Goal: Task Accomplishment & Management: Complete application form

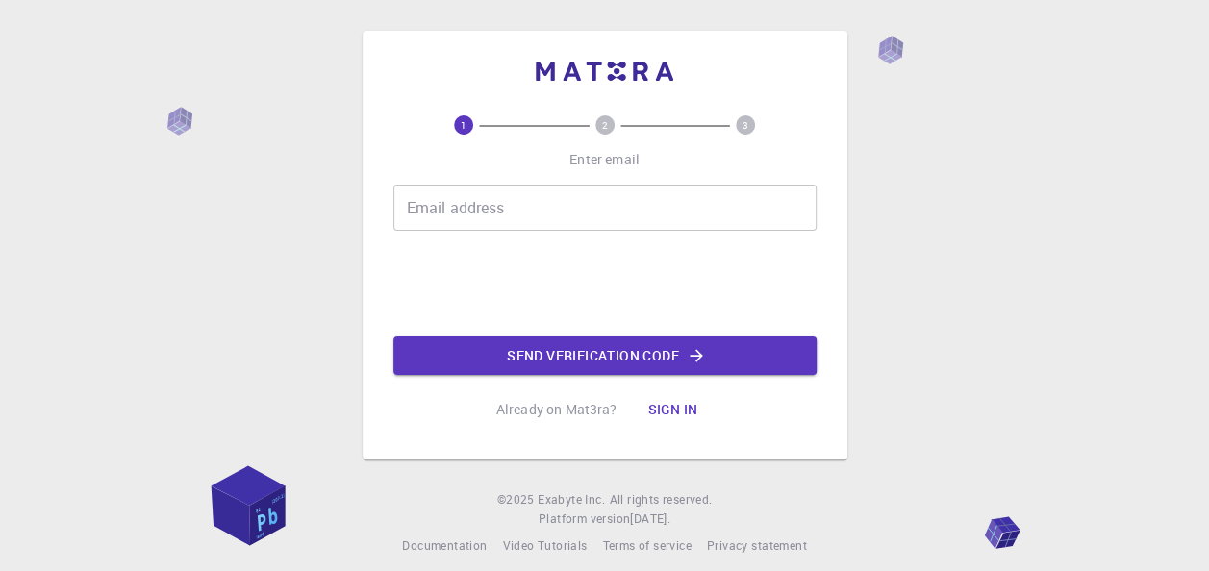
click at [585, 216] on input "Email address" at bounding box center [604, 208] width 423 height 46
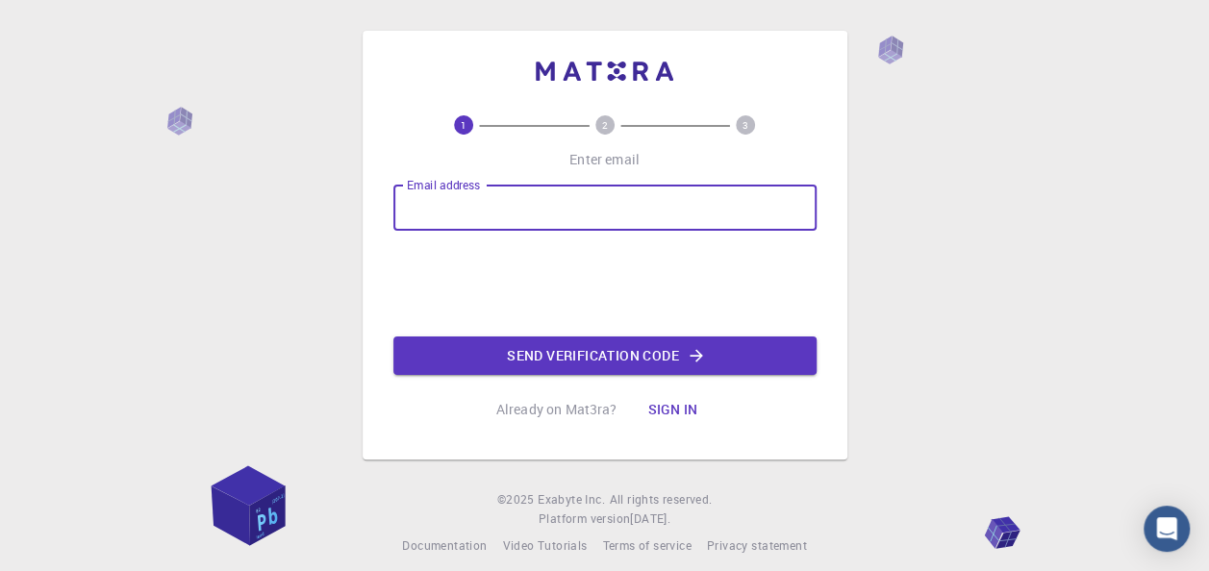
type input "[EMAIL_ADDRESS][DOMAIN_NAME]"
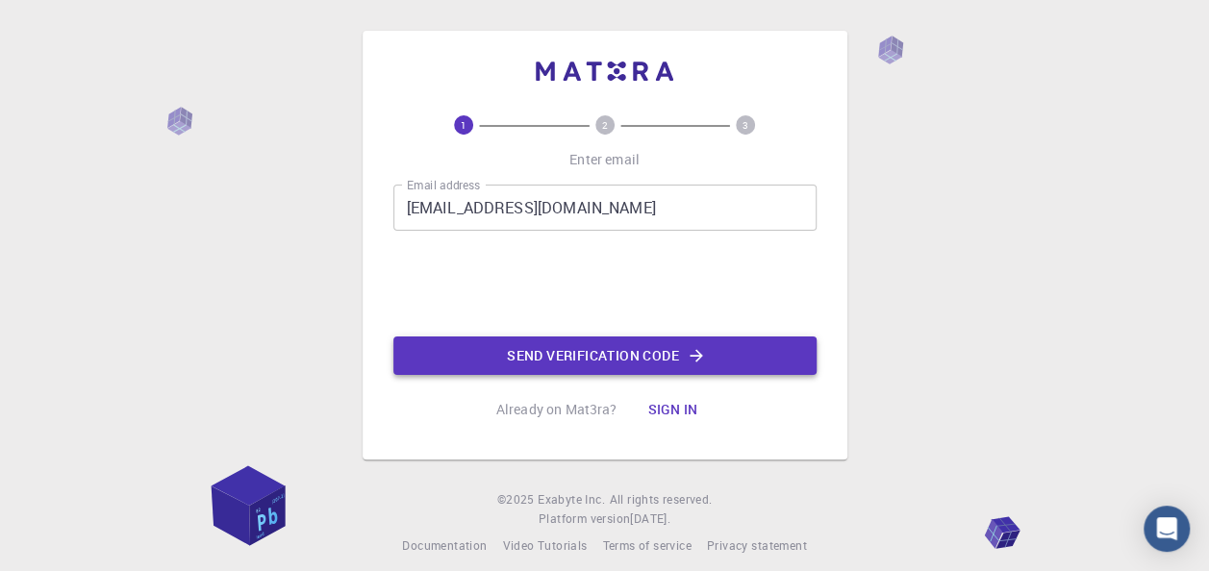
click at [547, 359] on button "Send verification code" at bounding box center [604, 356] width 423 height 38
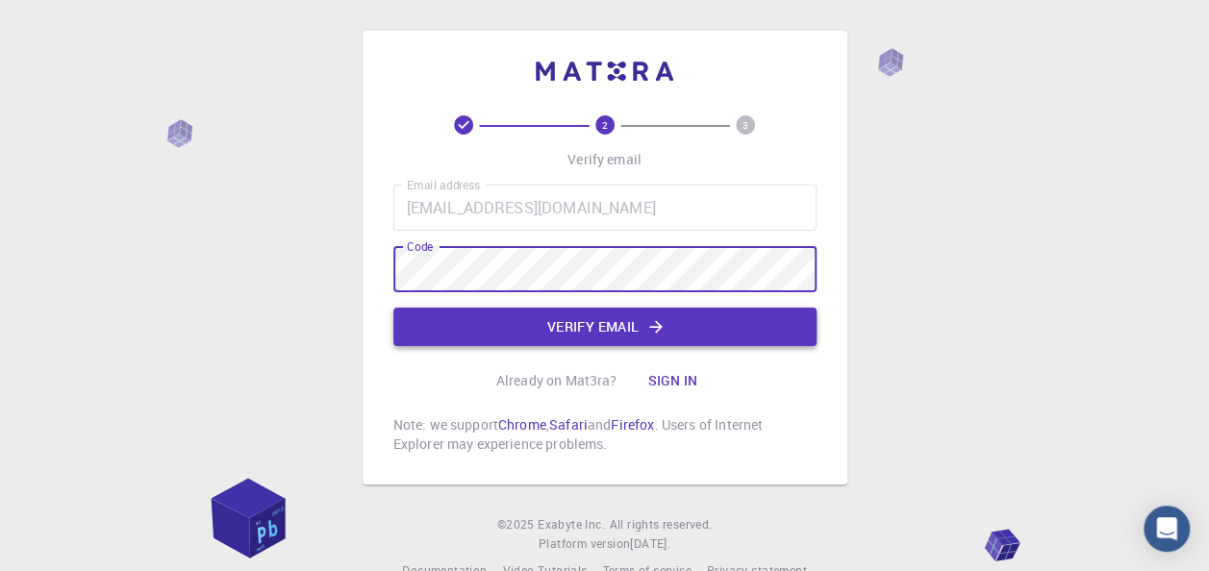
click at [587, 329] on button "Verify email" at bounding box center [604, 327] width 423 height 38
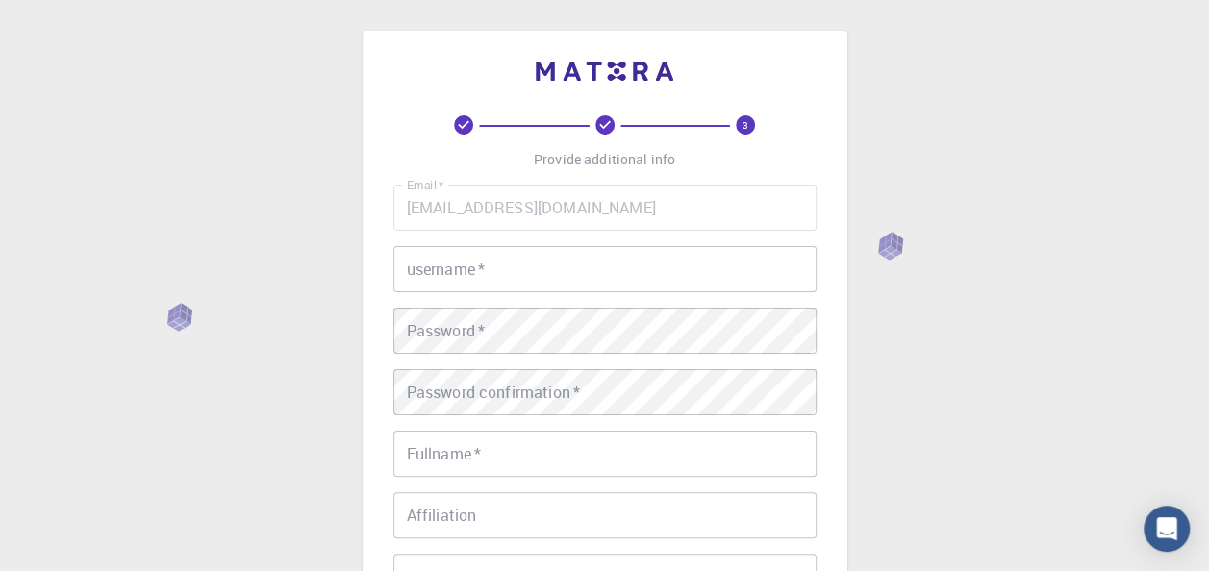
click at [542, 267] on input "username   *" at bounding box center [604, 269] width 423 height 46
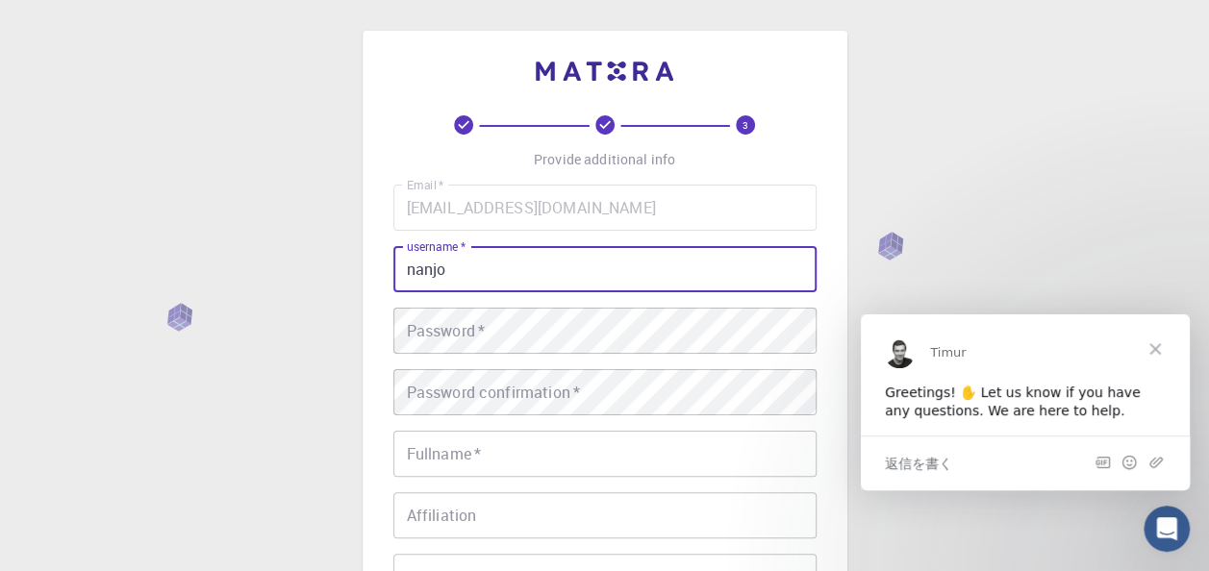
type input "nanjo"
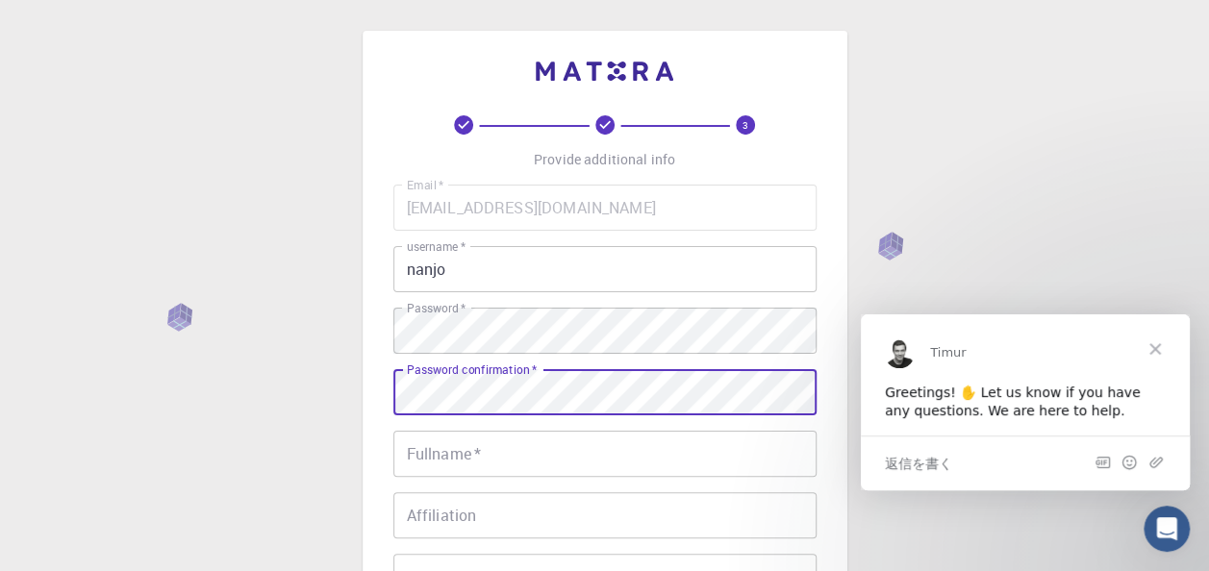
click at [535, 380] on div "Password confirmation   * Password confirmation   *" at bounding box center [604, 392] width 423 height 46
click at [488, 458] on input "Fullname   *" at bounding box center [604, 454] width 423 height 46
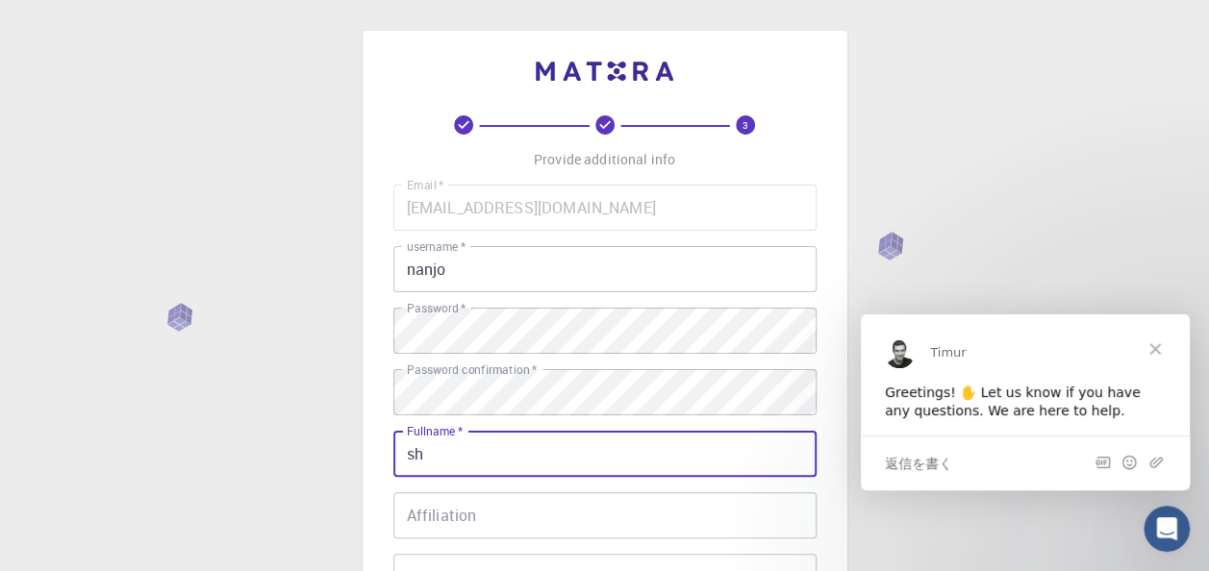
type input "s"
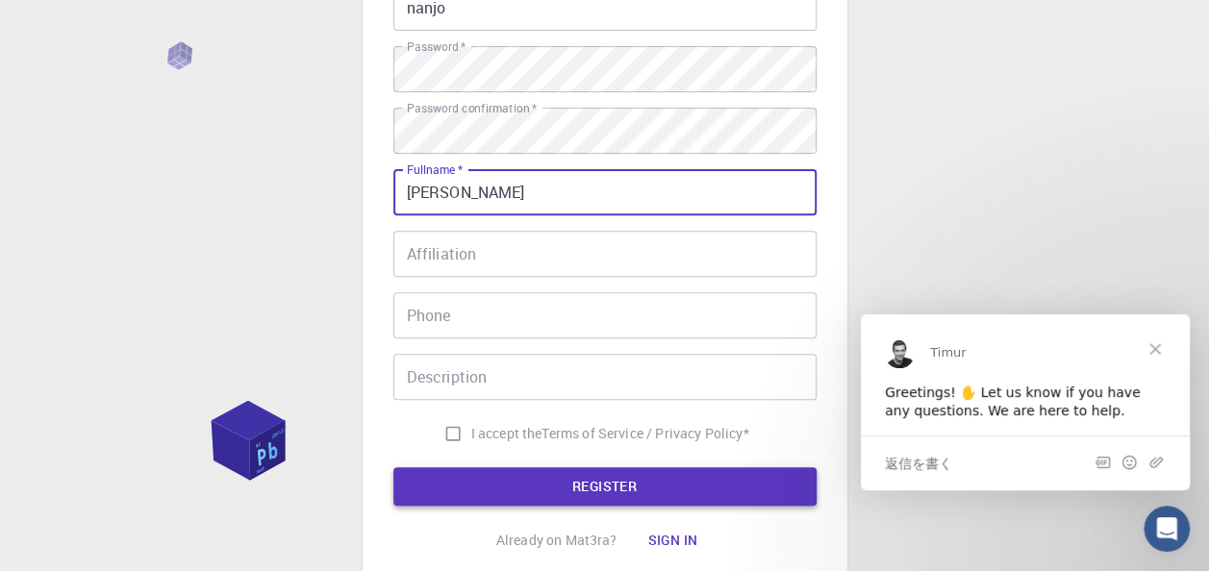
scroll to position [288, 0]
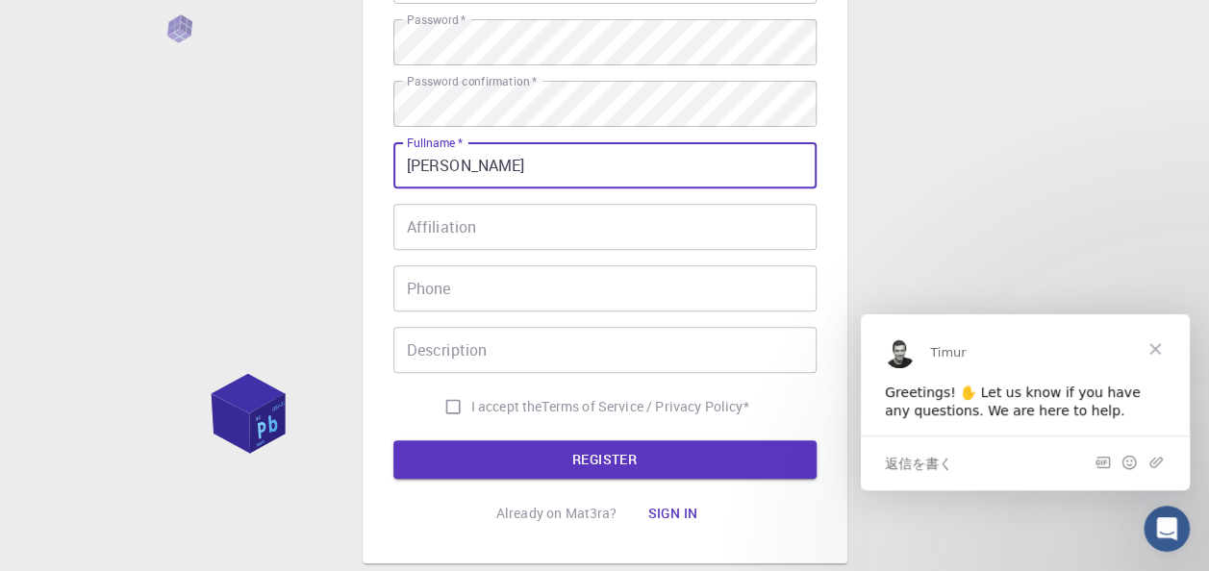
type input "[PERSON_NAME]"
click at [471, 411] on span "I accept the" at bounding box center [506, 406] width 71 height 19
click at [471, 411] on input "I accept the Terms of Service / Privacy Policy *" at bounding box center [453, 406] width 37 height 37
checkbox input "true"
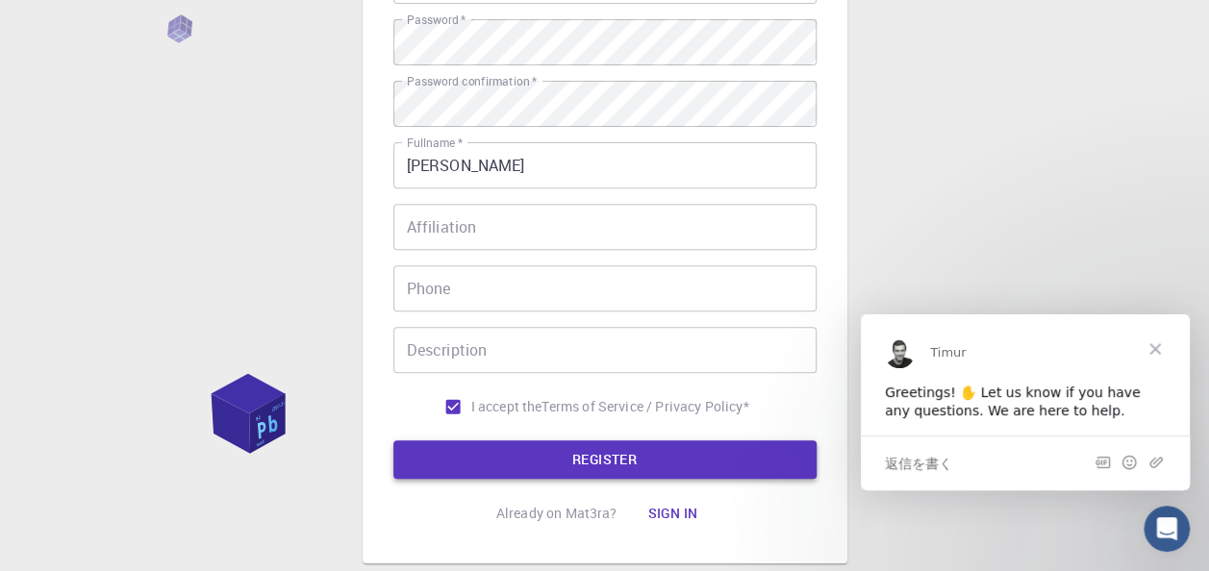
click at [535, 462] on button "REGISTER" at bounding box center [604, 459] width 423 height 38
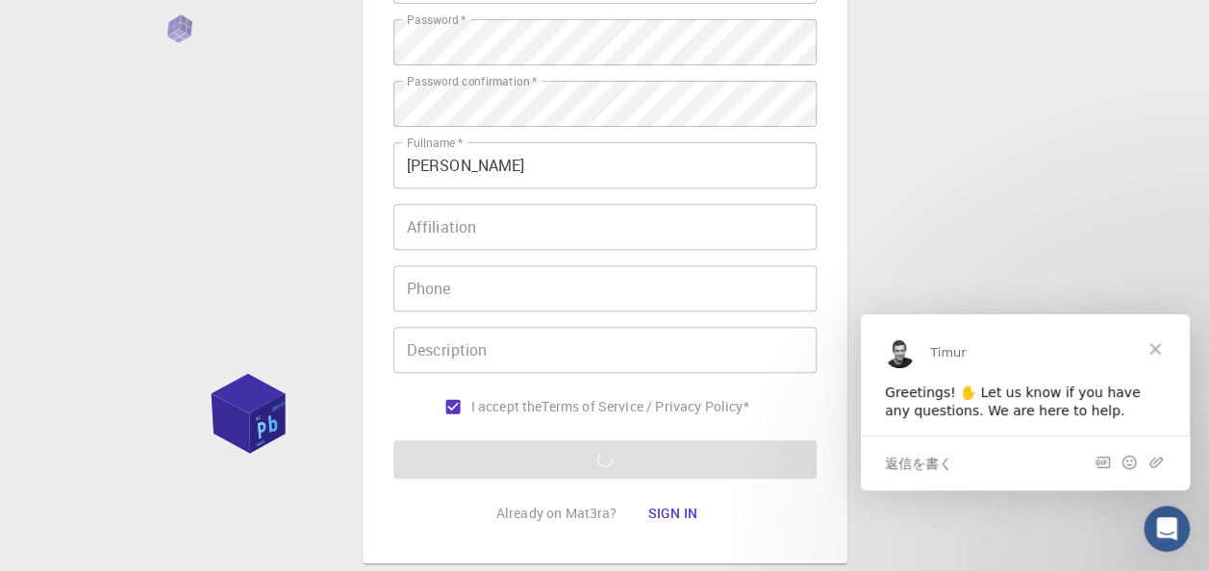
click at [1154, 351] on span "クローズ" at bounding box center [1154, 347] width 69 height 69
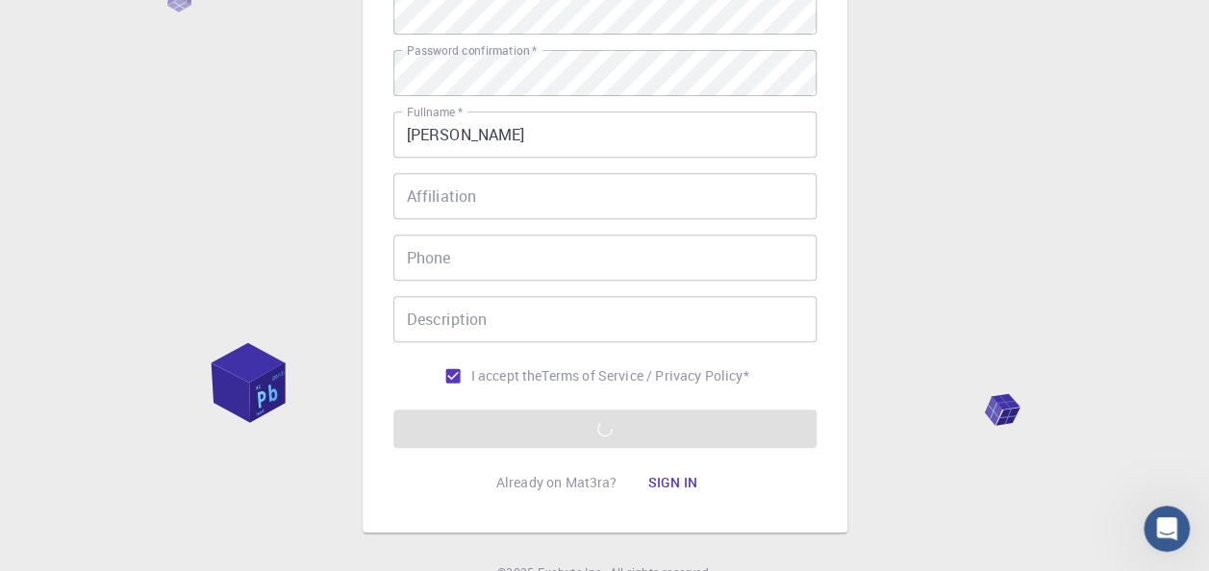
scroll to position [410, 0]
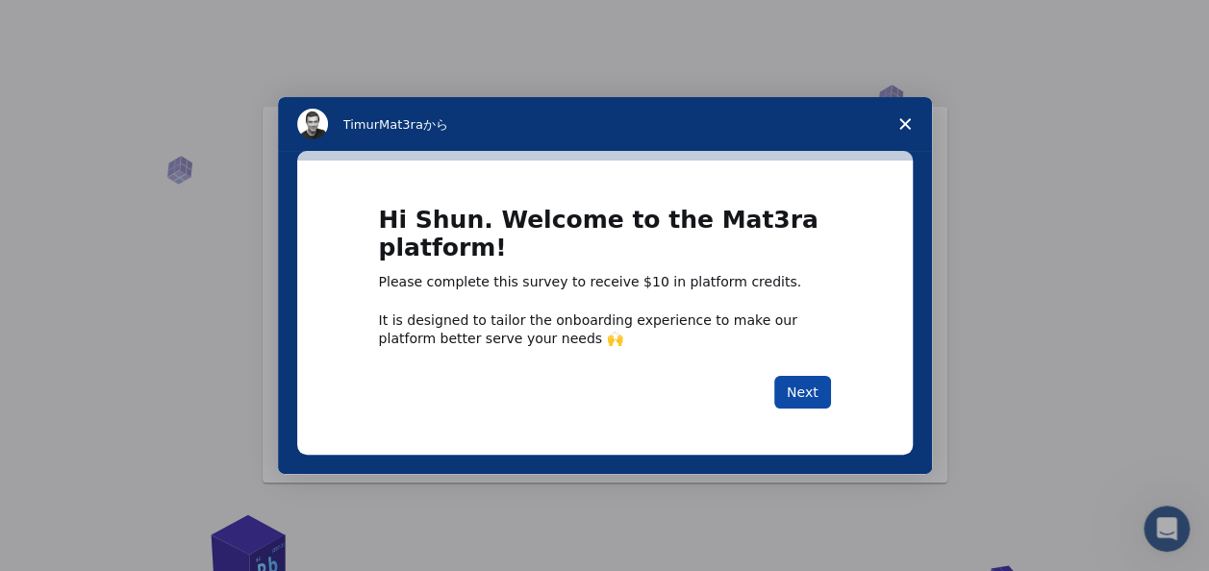
click at [806, 385] on button "Next" at bounding box center [802, 392] width 57 height 33
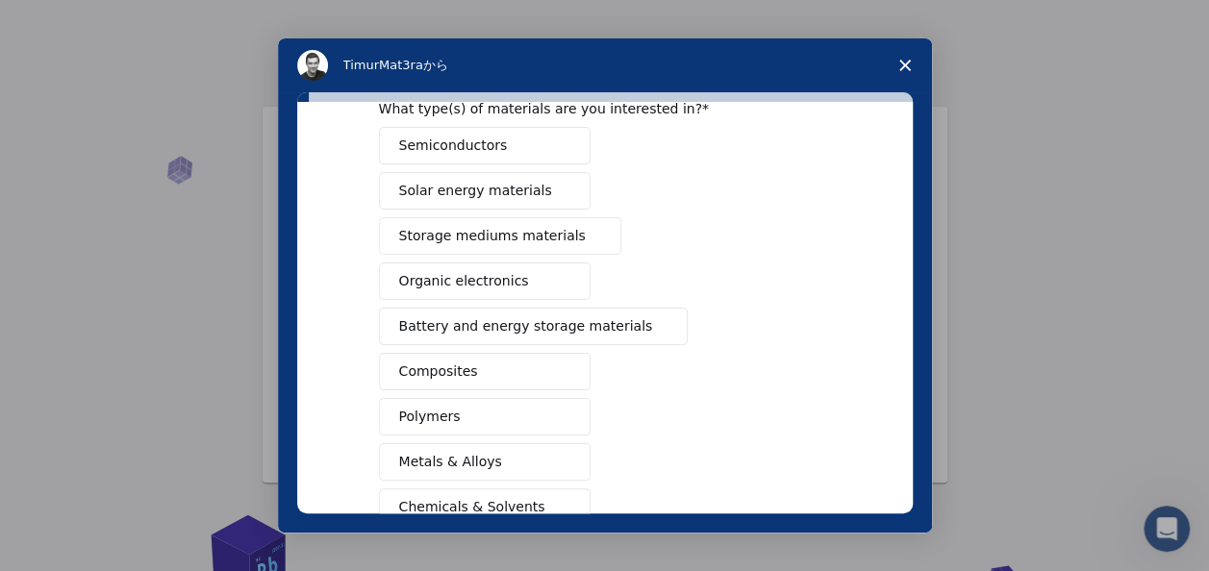
scroll to position [192, 0]
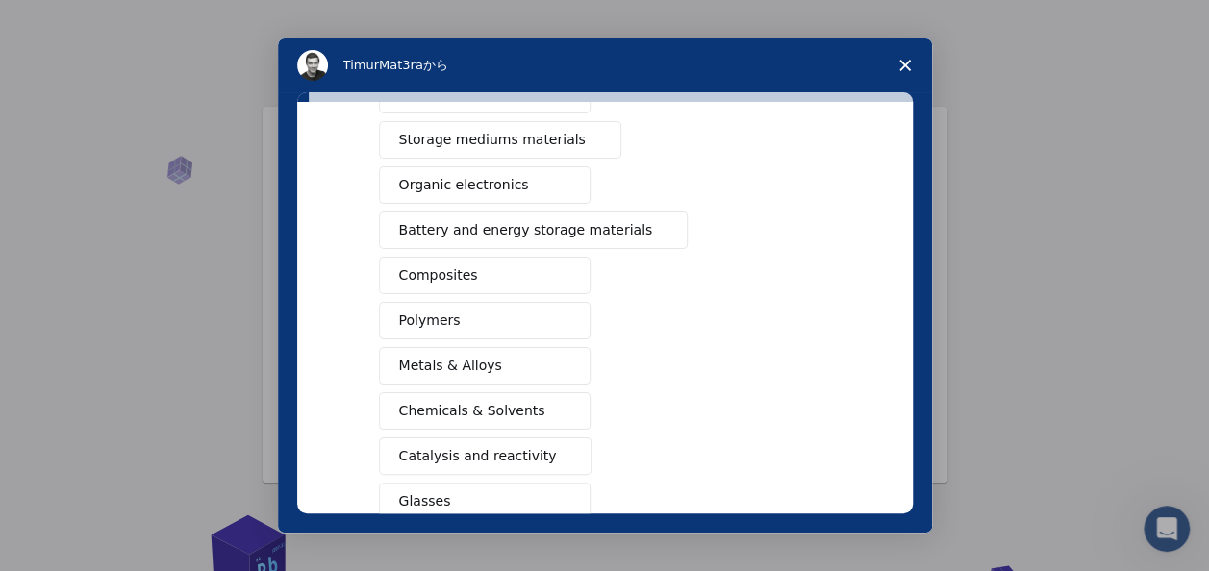
click at [449, 315] on button "Polymers" at bounding box center [485, 320] width 212 height 37
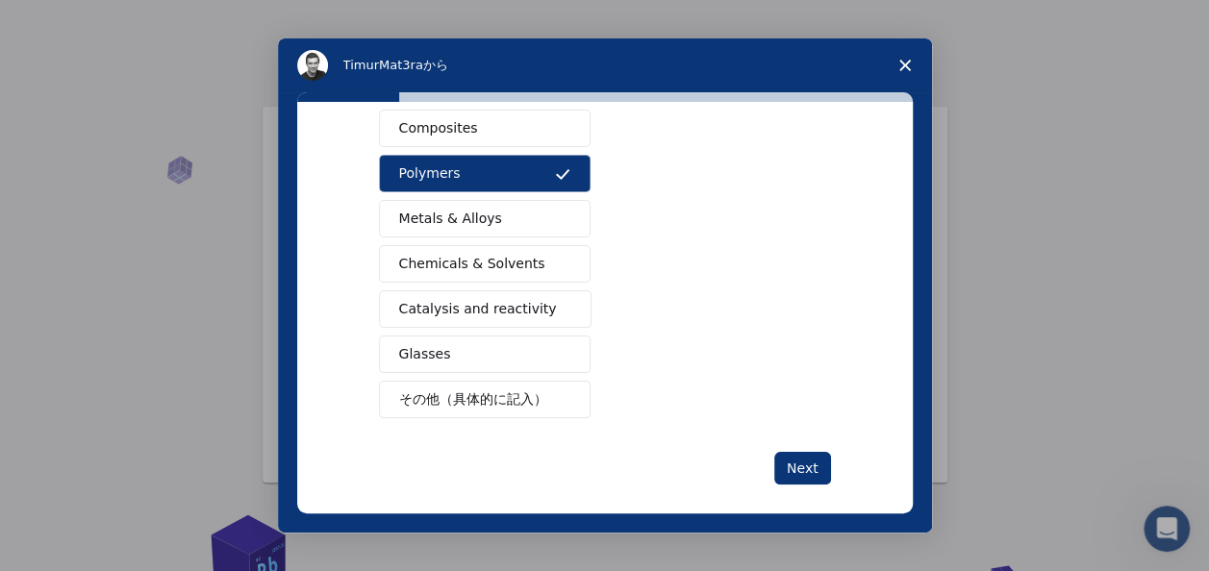
scroll to position [349, 0]
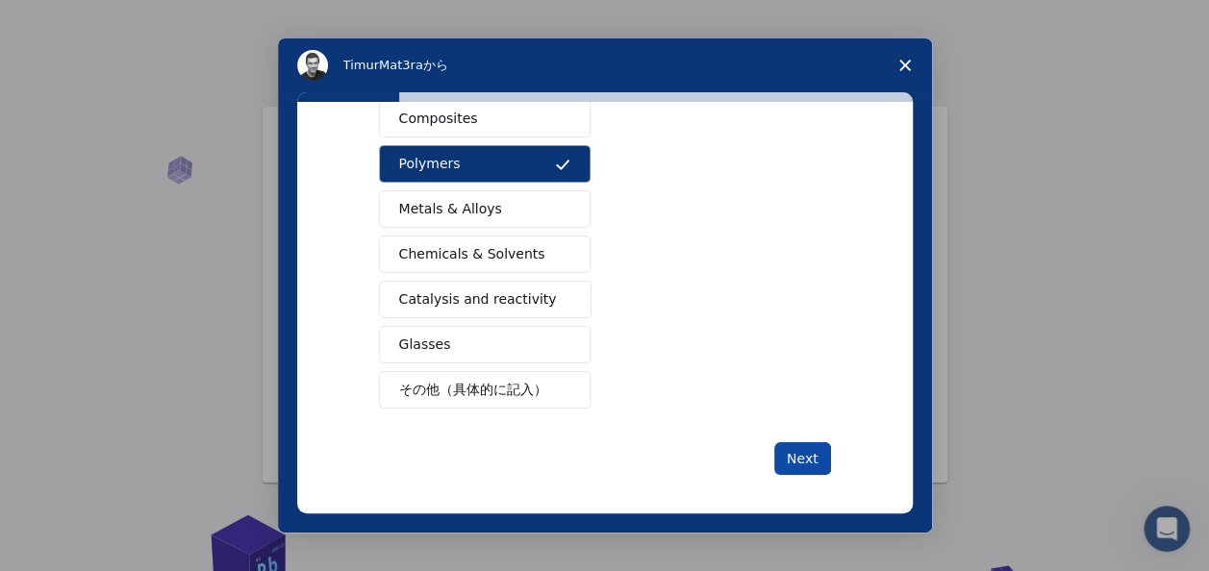
click at [787, 450] on button "Next" at bounding box center [802, 458] width 57 height 33
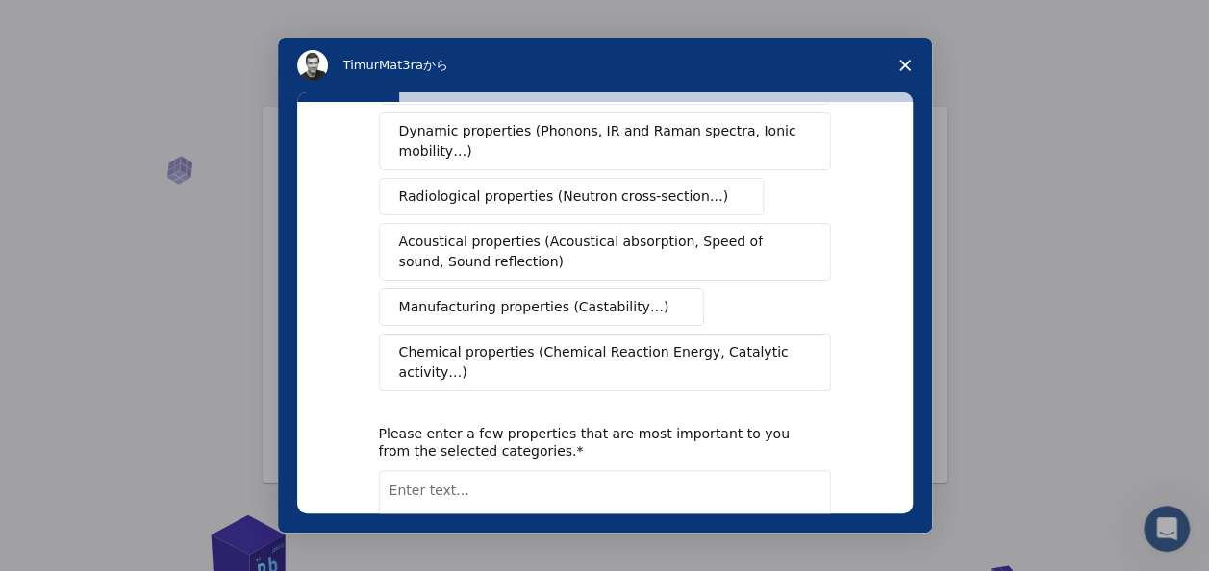
scroll to position [0, 0]
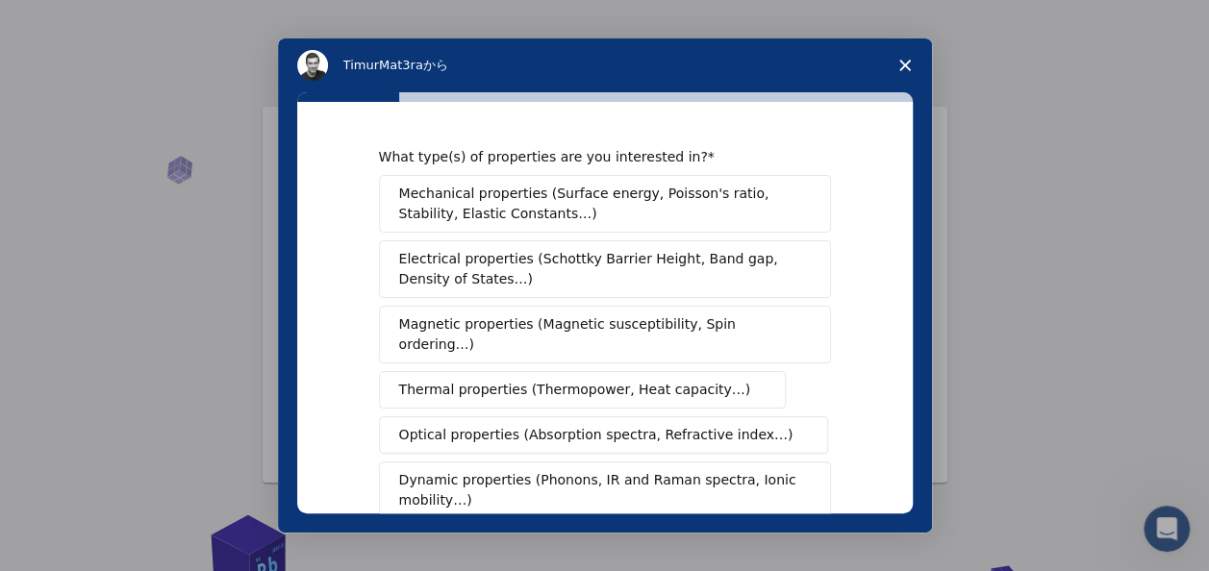
click at [735, 270] on span "Electrical properties (Schottky Barrier Height, Band gap, Density of States…)" at bounding box center [599, 269] width 400 height 40
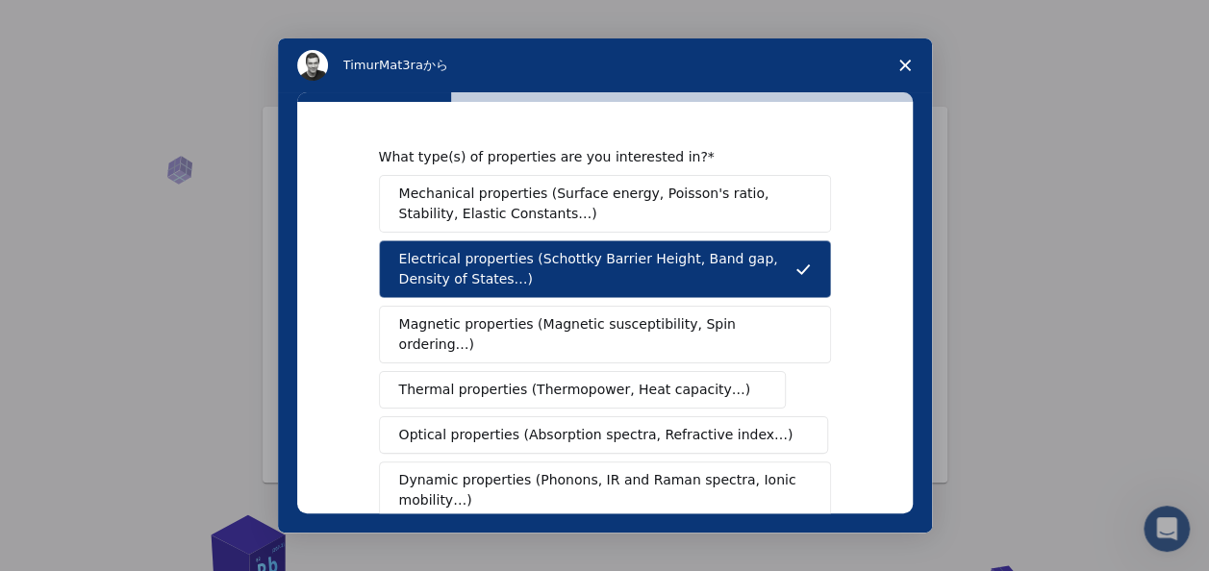
click at [679, 425] on span "Optical properties (Absorption spectra, Refractive index…)" at bounding box center [596, 435] width 394 height 20
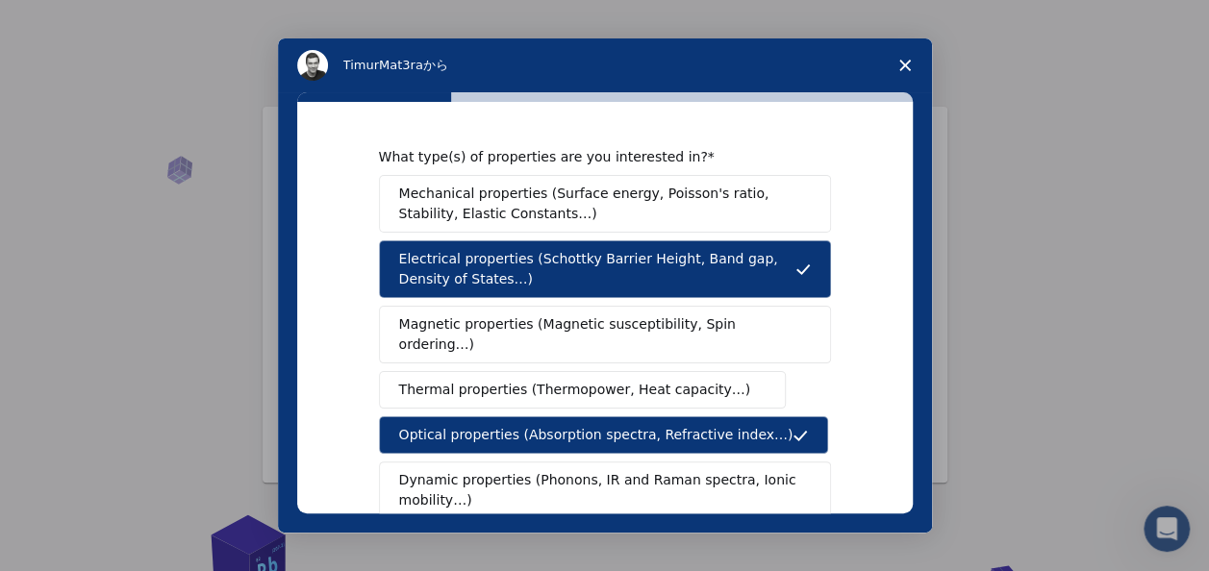
click at [687, 380] on span "Thermal properties (Thermopower, Heat capacity…)" at bounding box center [575, 390] width 352 height 20
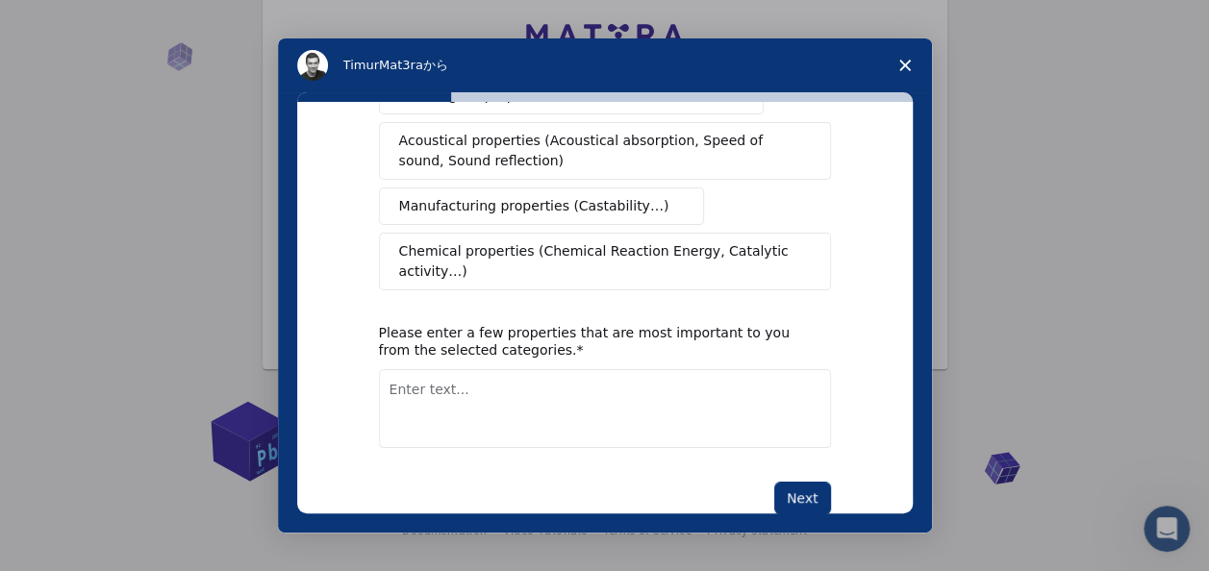
scroll to position [115, 0]
click at [798, 482] on button "Next" at bounding box center [802, 498] width 57 height 33
click at [681, 369] on textarea "Enter text..." at bounding box center [605, 408] width 452 height 79
click at [617, 369] on textarea "- linear expansion" at bounding box center [605, 408] width 452 height 79
click at [515, 369] on textarea "- linear expansion -" at bounding box center [605, 408] width 452 height 79
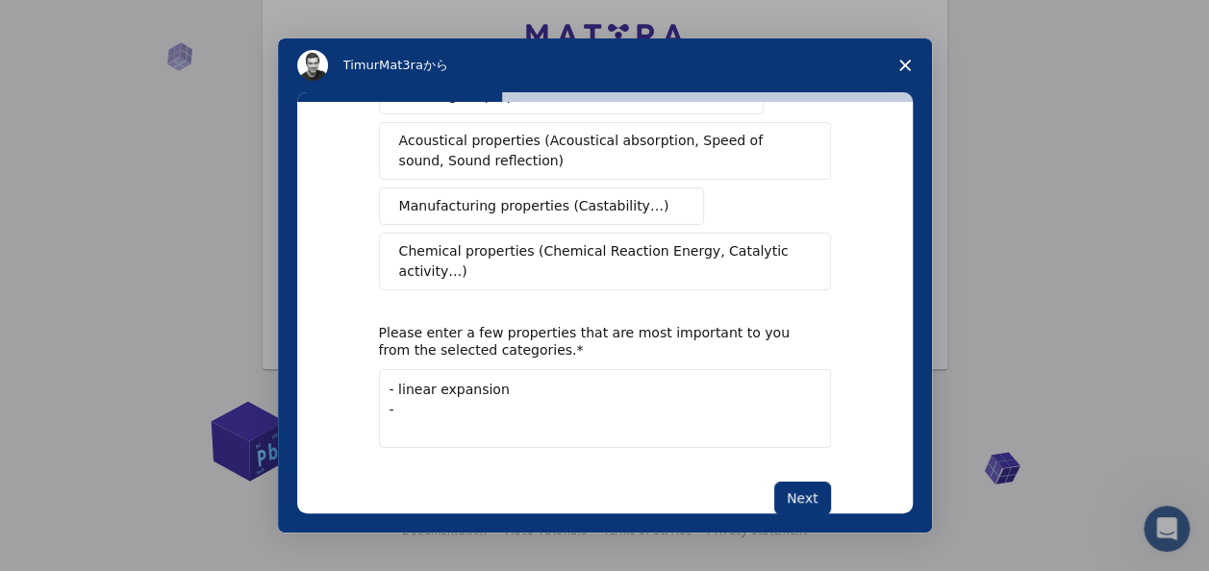
paste textarea "Dielectric Constant"
click at [464, 369] on textarea "- linear expansion - Dielectric Constant" at bounding box center [605, 408] width 452 height 79
click at [629, 369] on textarea "- linear expansion - Dielectric Constant" at bounding box center [605, 408] width 452 height 79
click at [585, 381] on textarea "- linear expansion - Dielectric Constant" at bounding box center [605, 408] width 452 height 79
click at [491, 384] on textarea "- linear expansion - Dielectric Constant -" at bounding box center [605, 408] width 452 height 79
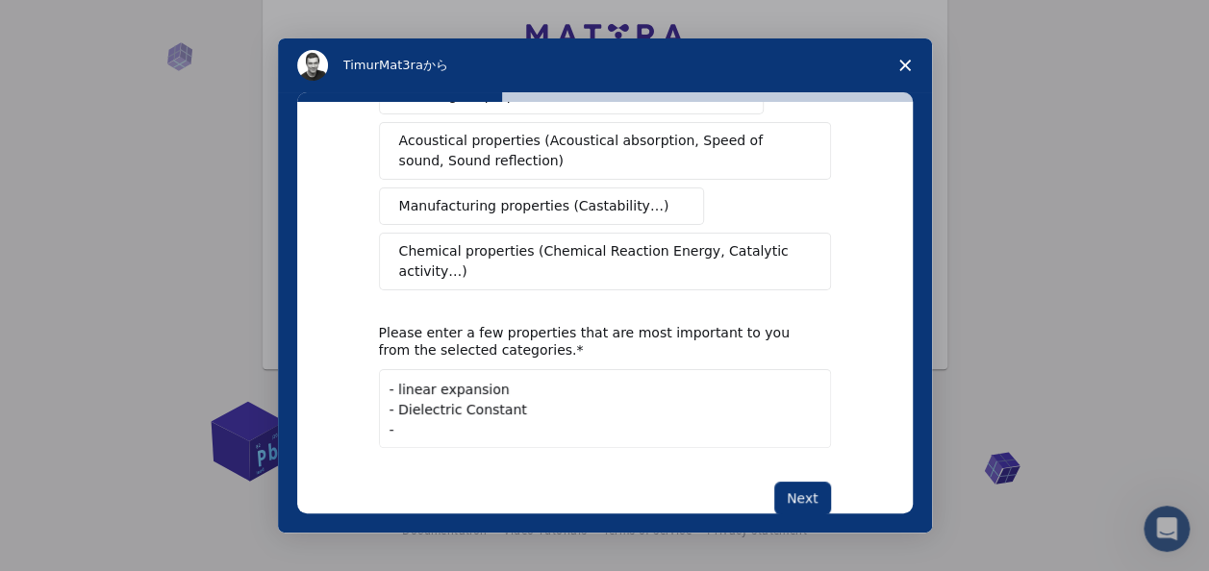
paste textarea "Dielectric Dissipation Factor"
click at [461, 369] on textarea "- linear expansion - Dielectric Constant - Dielectric Dissipation Factor" at bounding box center [605, 408] width 452 height 79
drag, startPoint x: 399, startPoint y: 338, endPoint x: 454, endPoint y: 367, distance: 61.9
click at [398, 369] on textarea "- linear expansion - Dielectric Constant - Dielectric Dissipation Factor" at bounding box center [605, 408] width 452 height 79
type textarea "- Linear expansion - Dielectric Constant - Dielectric Dissipation Factor"
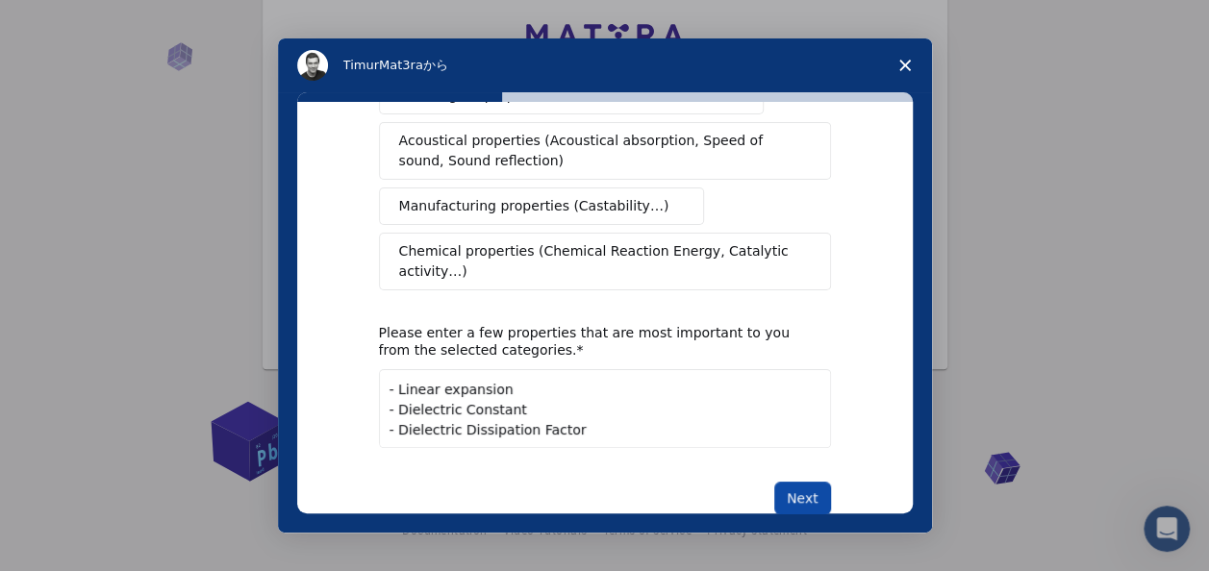
click at [812, 482] on button "Next" at bounding box center [802, 498] width 57 height 33
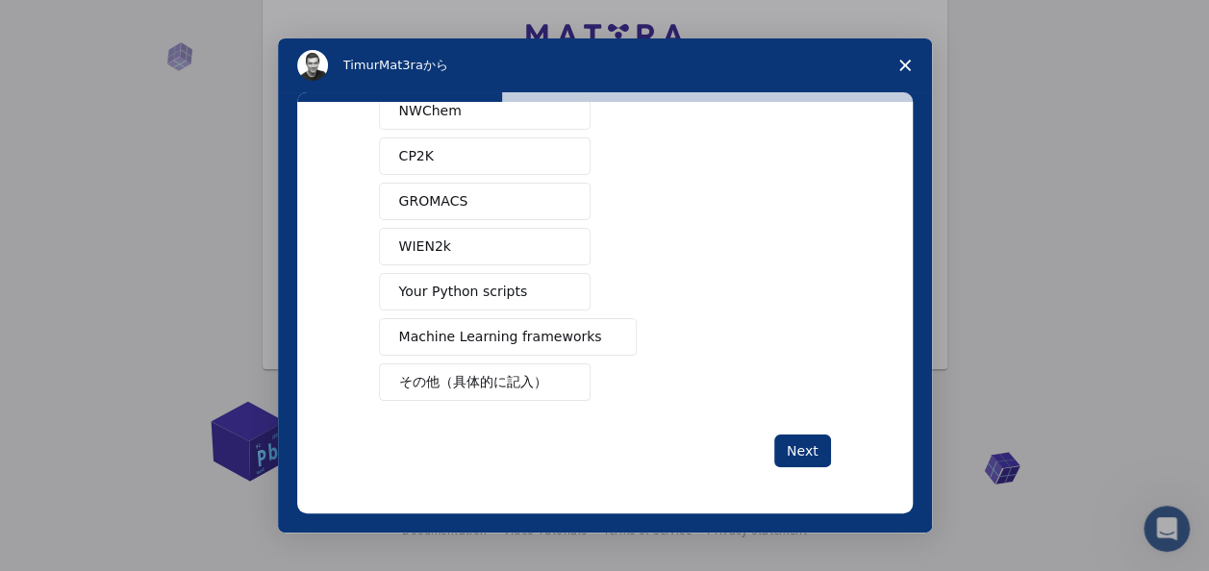
scroll to position [0, 0]
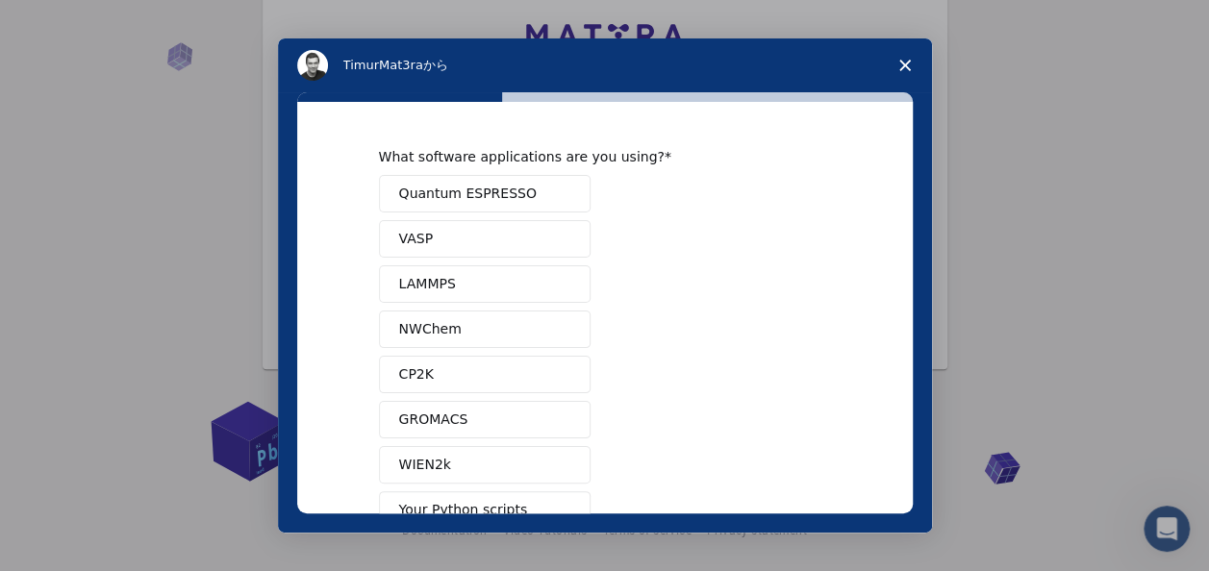
click at [506, 269] on button "LAMMPS" at bounding box center [485, 283] width 212 height 37
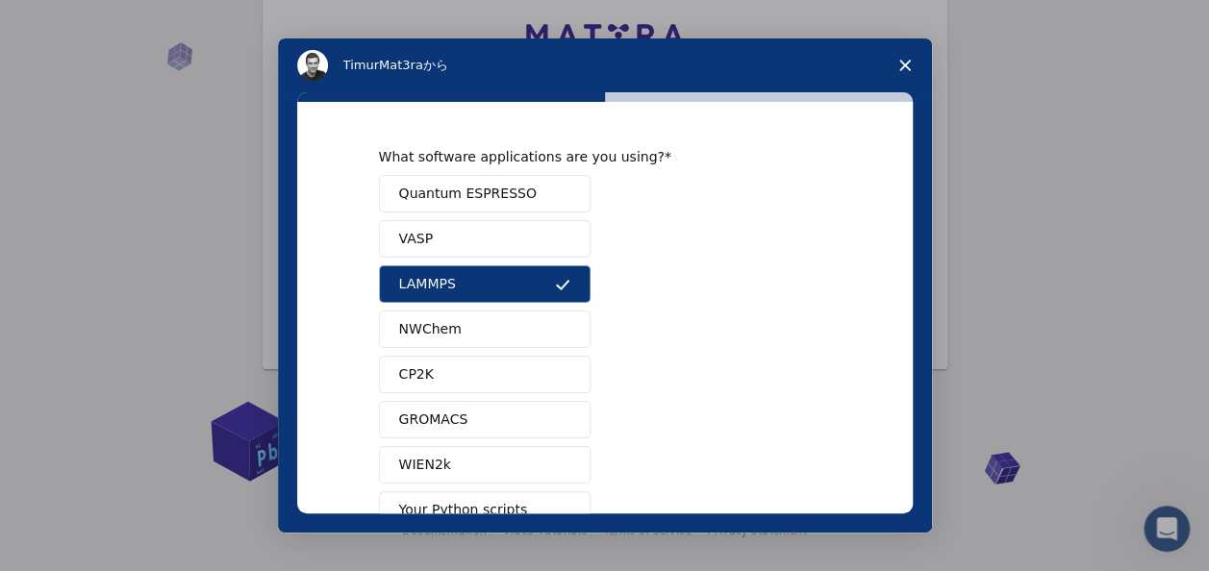
click at [488, 404] on button "GROMACS" at bounding box center [485, 419] width 212 height 37
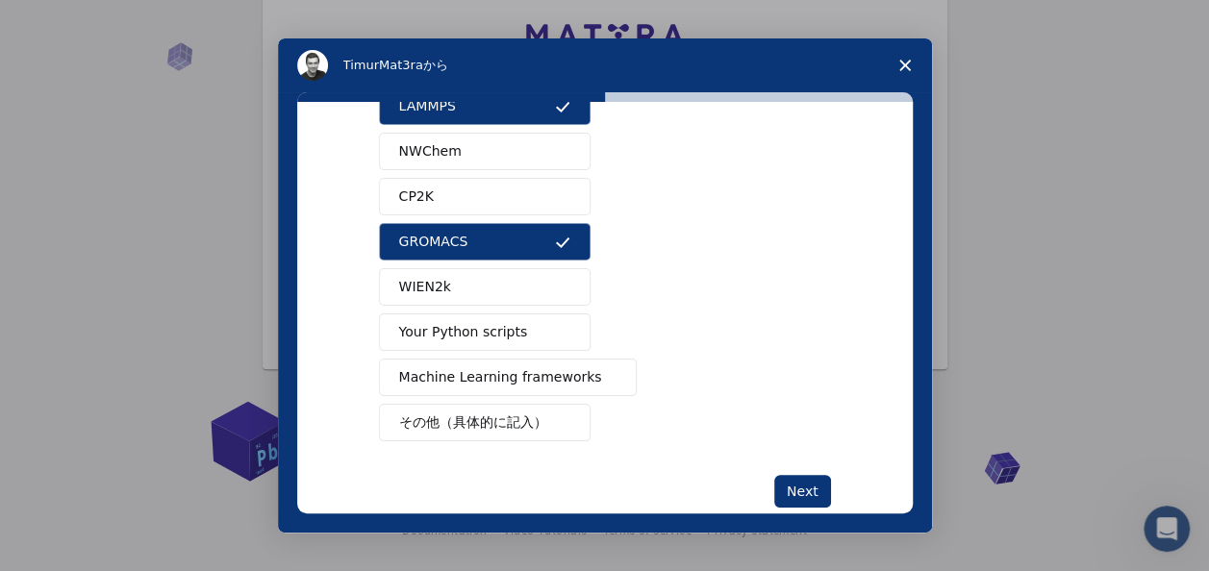
scroll to position [192, 0]
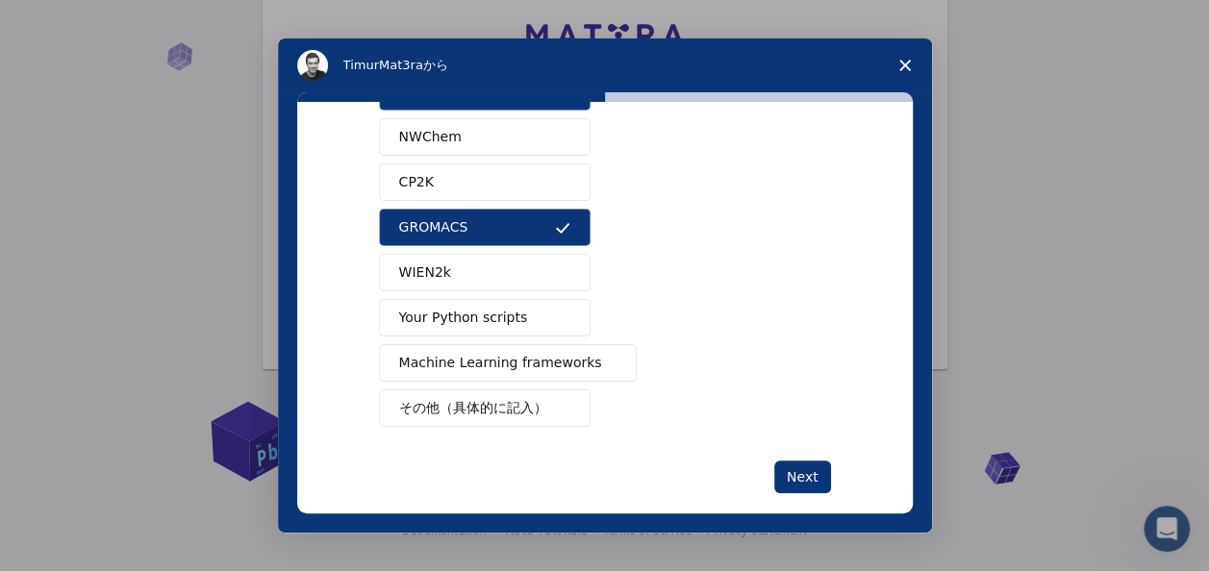
click at [498, 368] on button "Machine Learning frameworks" at bounding box center [508, 362] width 259 height 37
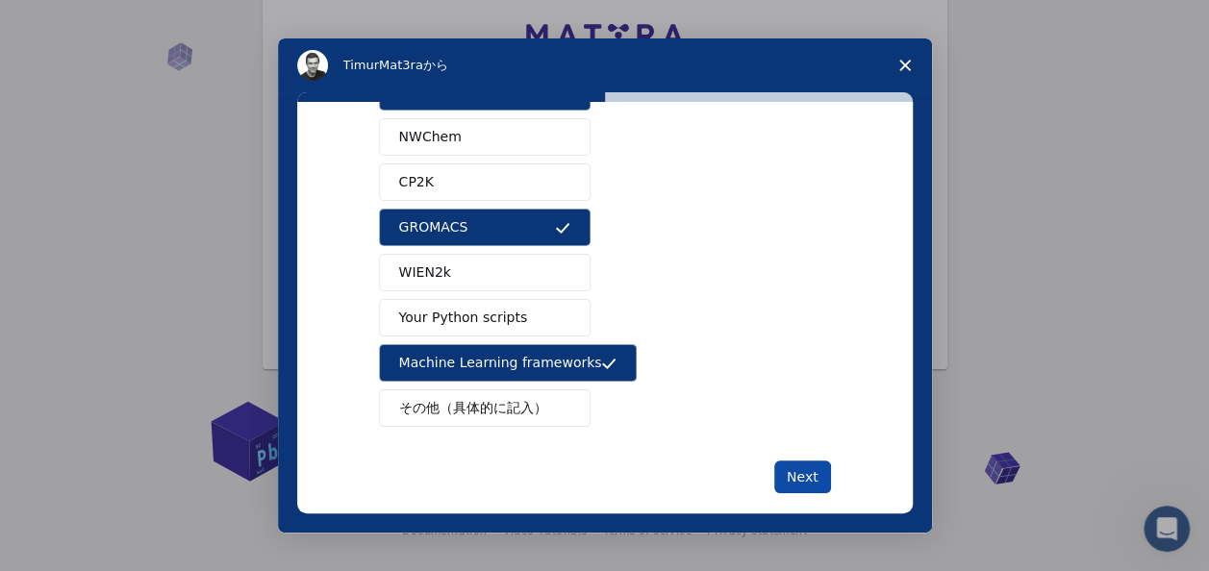
click at [802, 471] on button "Next" at bounding box center [802, 477] width 57 height 33
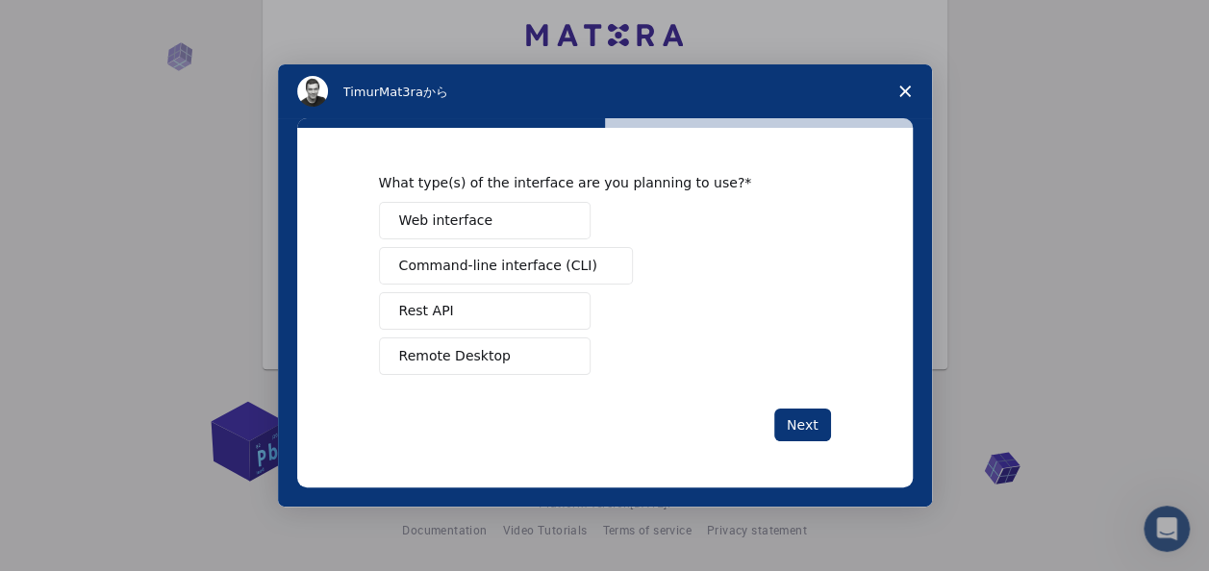
scroll to position [0, 0]
click at [527, 270] on span "Command-line interface (CLI)" at bounding box center [498, 266] width 198 height 20
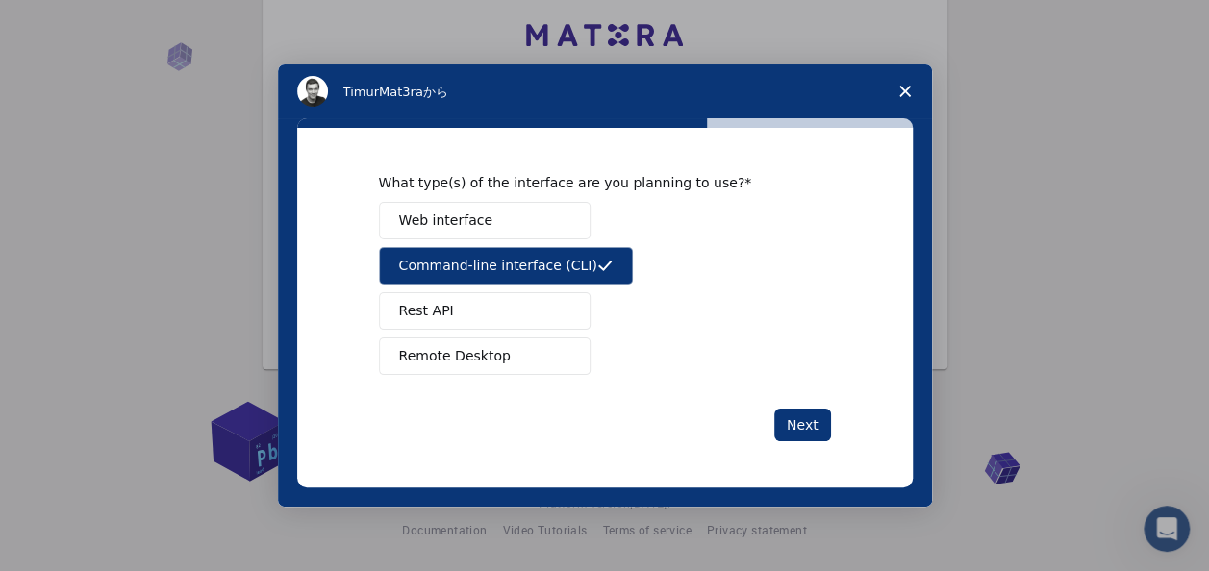
click at [520, 352] on button "Remote Desktop" at bounding box center [485, 355] width 212 height 37
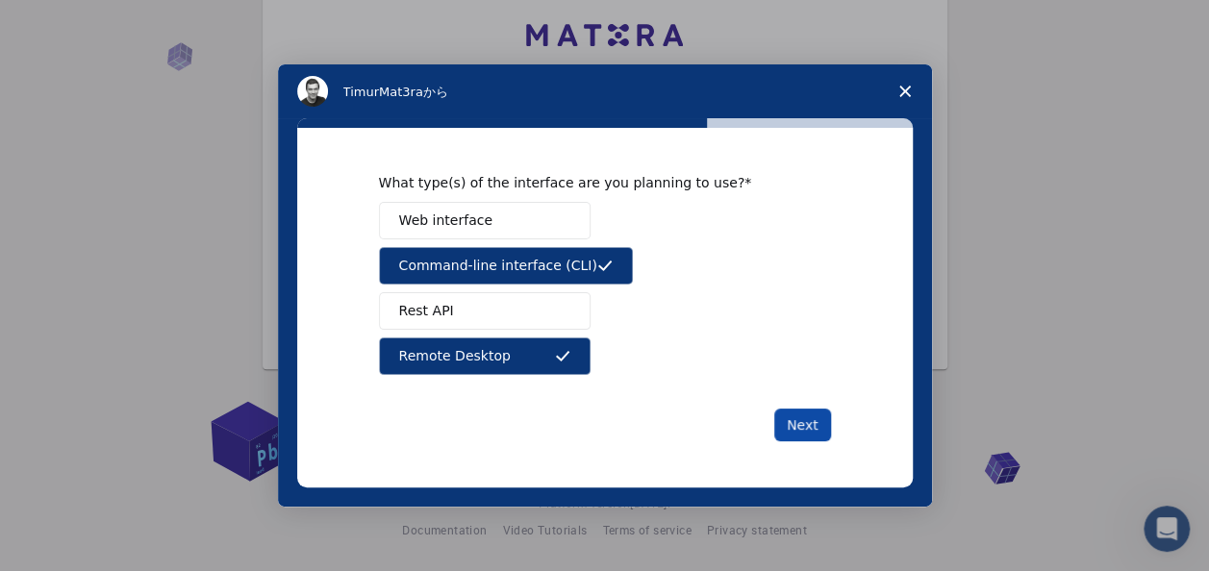
click at [794, 427] on button "Next" at bounding box center [802, 425] width 57 height 33
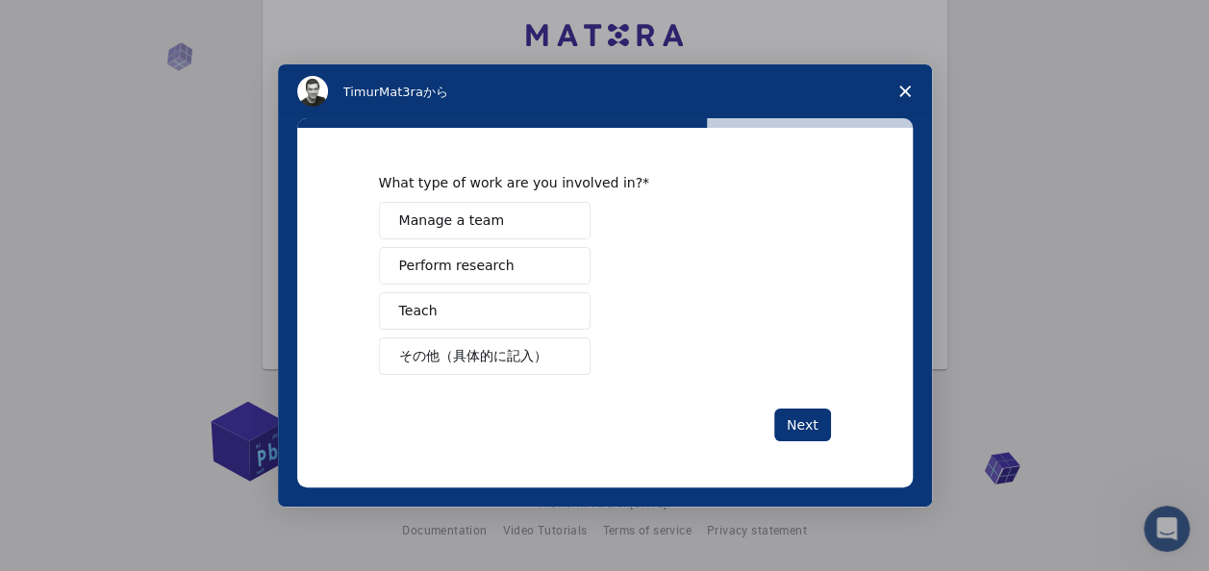
click at [494, 271] on span "Perform research" at bounding box center [456, 266] width 115 height 20
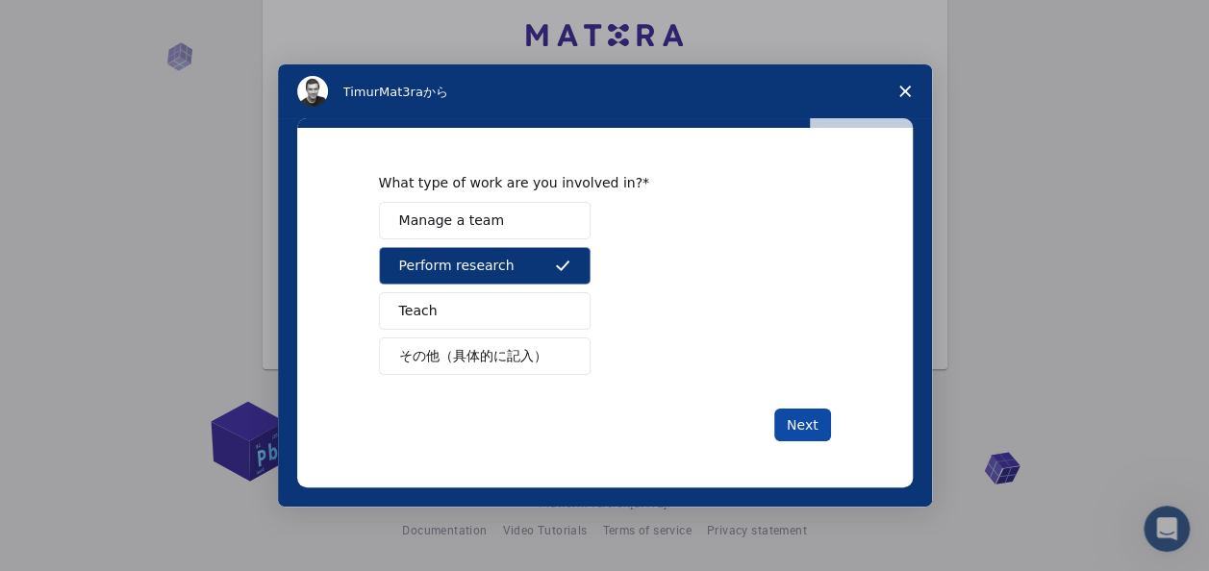
click at [808, 423] on button "Next" at bounding box center [802, 425] width 57 height 33
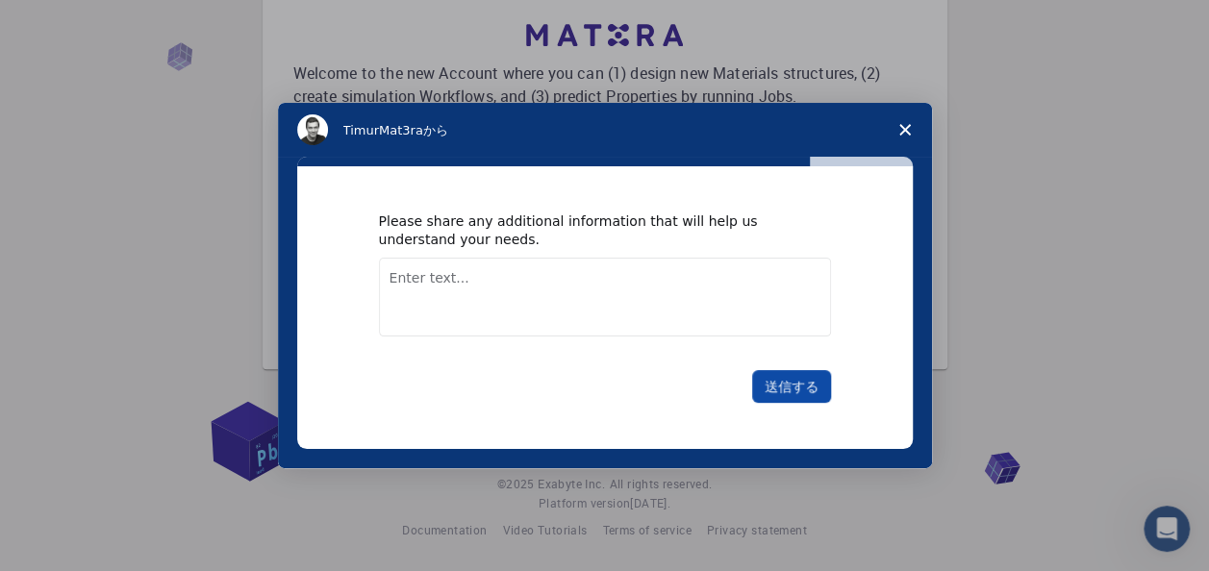
click at [792, 394] on button "送信する" at bounding box center [791, 386] width 79 height 33
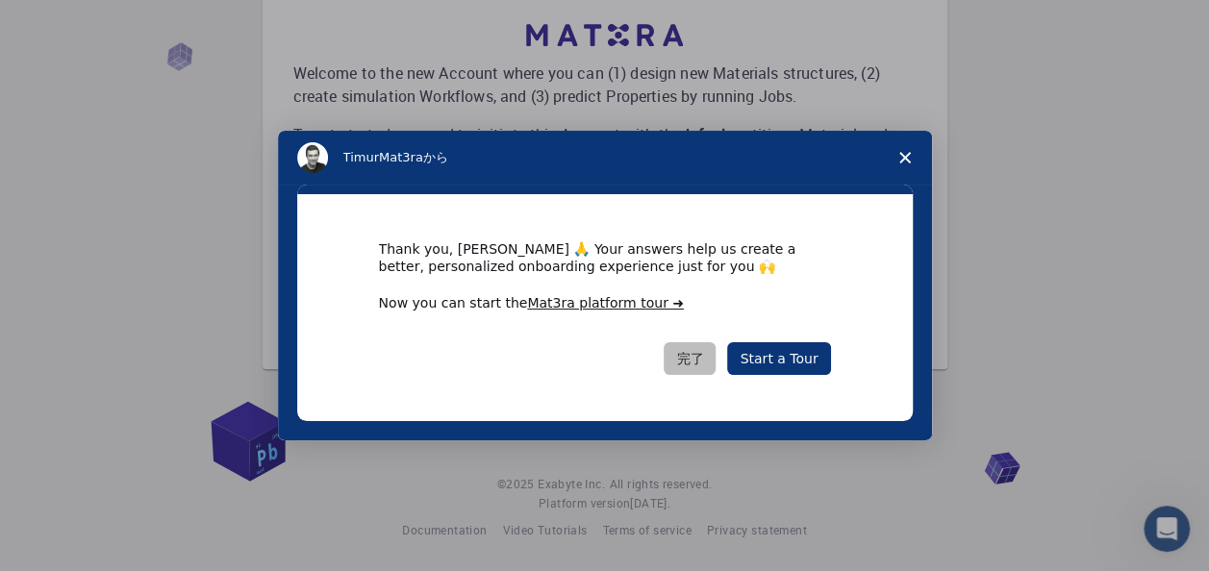
click at [710, 362] on button "完了" at bounding box center [689, 358] width 52 height 33
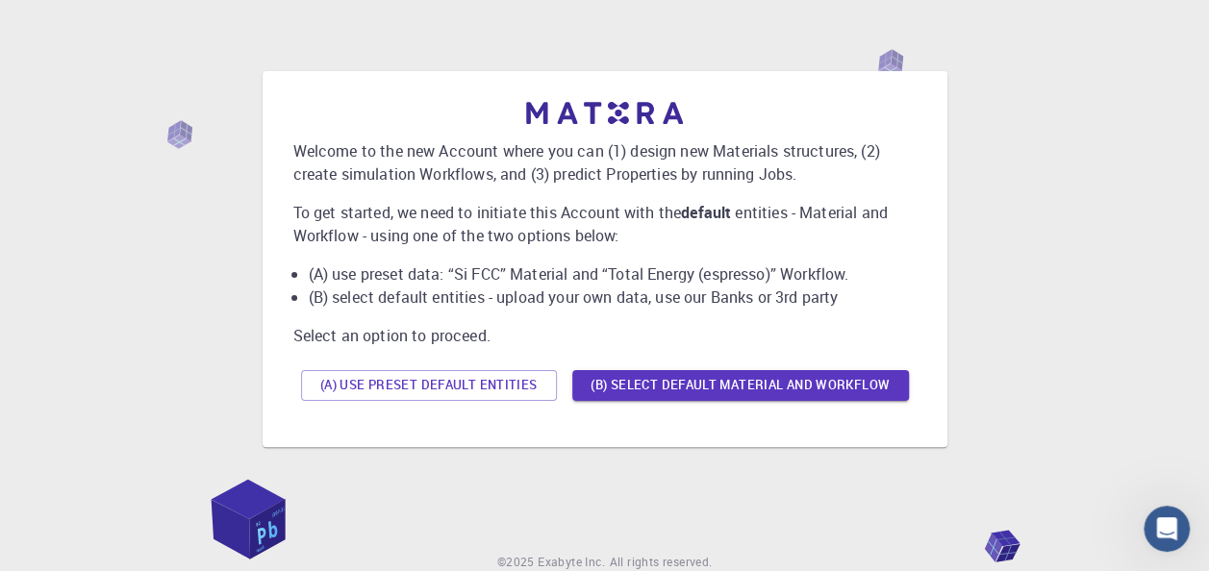
scroll to position [19, 0]
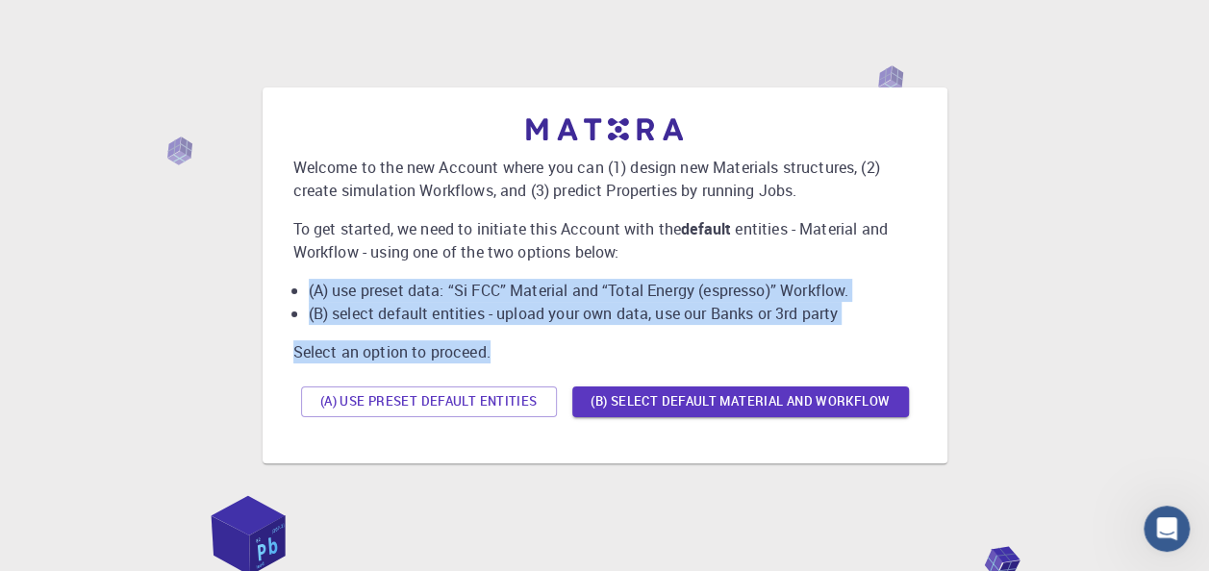
drag, startPoint x: 498, startPoint y: 348, endPoint x: 292, endPoint y: 280, distance: 216.8
click at [293, 280] on div "Welcome to the new Account where you can (1) design new Materials structures, (…" at bounding box center [604, 271] width 623 height 307
copy div "(A) use preset data: “Si FCC” Material and “Total Energy (espresso)” Workflow. …"
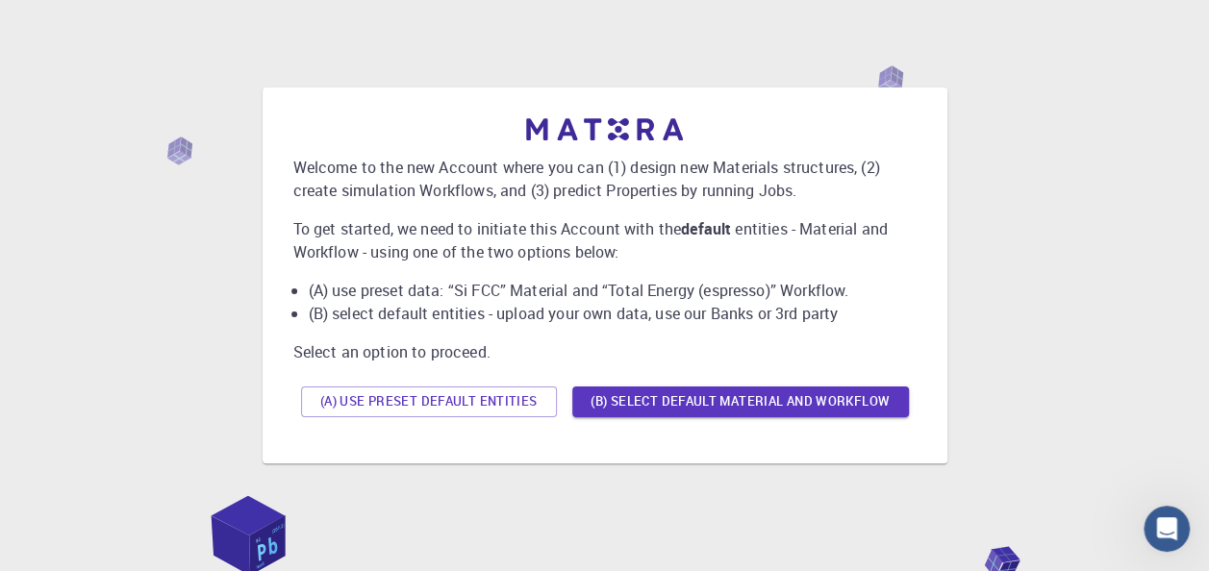
click at [553, 196] on p "Welcome to the new Account where you can (1) design new Materials structures, (…" at bounding box center [604, 179] width 623 height 46
click at [617, 398] on button "(B) Select default material and workflow" at bounding box center [740, 402] width 337 height 31
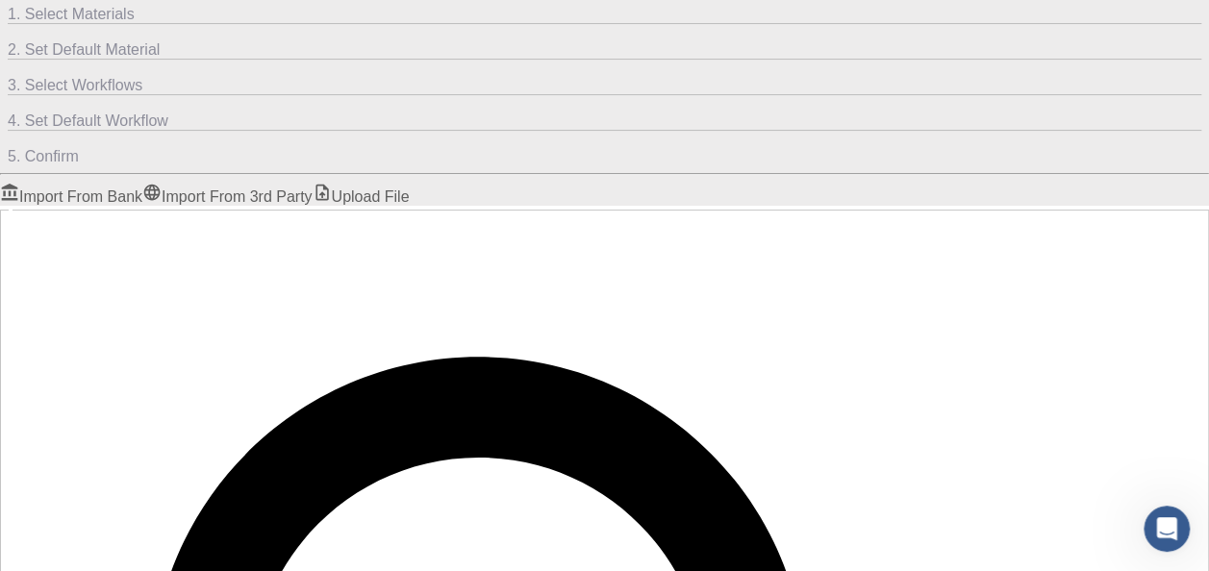
scroll to position [0, 0]
